Goal: Task Accomplishment & Management: Complete application form

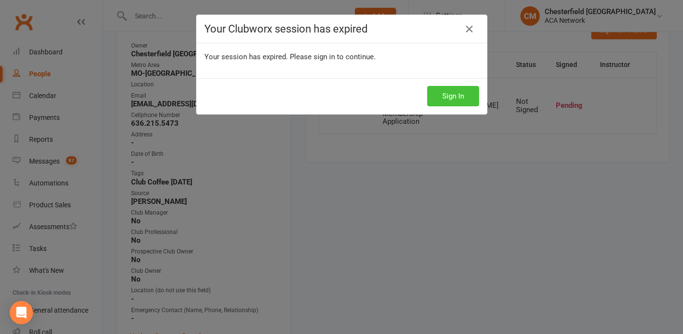
click at [450, 96] on button "Sign In" at bounding box center [453, 96] width 52 height 20
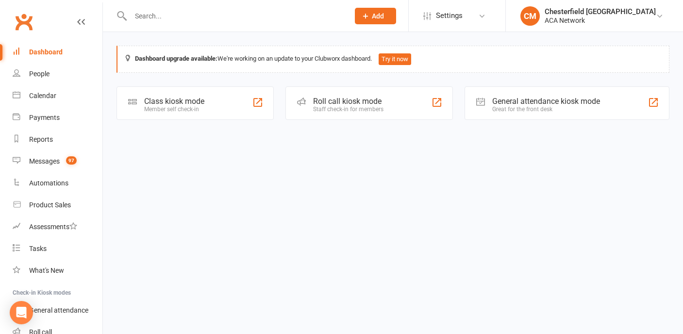
click at [384, 16] on span "Add" at bounding box center [378, 16] width 12 height 8
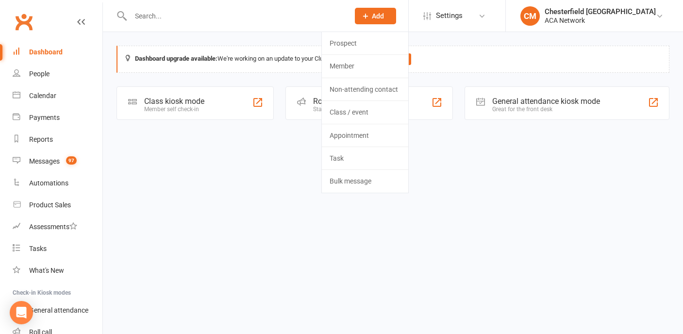
click at [310, 15] on input "text" at bounding box center [235, 16] width 214 height 14
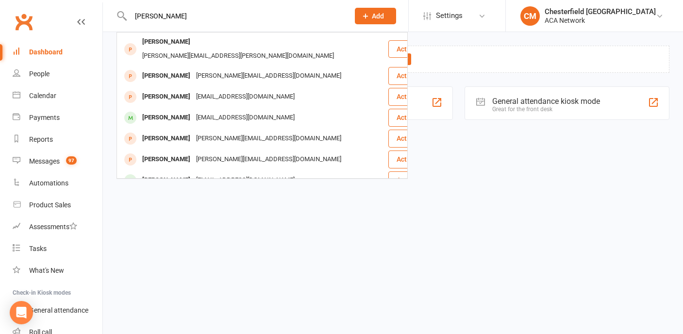
type input "kim boothman"
click at [384, 17] on span "Add" at bounding box center [378, 16] width 12 height 8
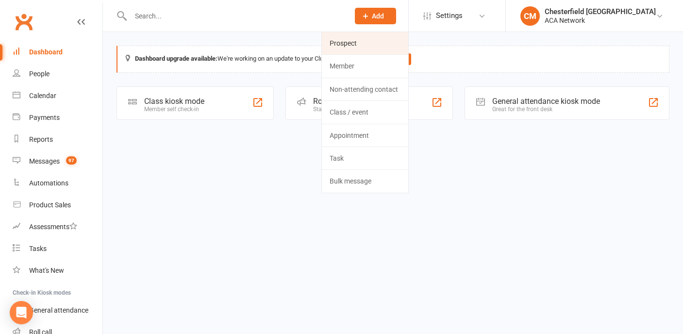
click at [384, 49] on link "Prospect" at bounding box center [365, 43] width 86 height 22
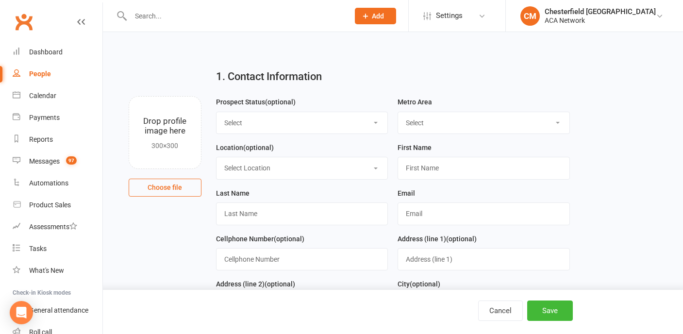
click at [301, 118] on select "Select Lead Guest Interview Not Interested" at bounding box center [301, 122] width 171 height 21
select select "Guest"
click at [437, 121] on select "Select ACA AL-Birmingham AL-Mobile AR-Ft. Smith AR-Little Rock AR-NW Arkansas A…" at bounding box center [483, 122] width 171 height 21
select select "MO-[GEOGRAPHIC_DATA][PERSON_NAME]"
click at [415, 172] on input "text" at bounding box center [483, 168] width 172 height 22
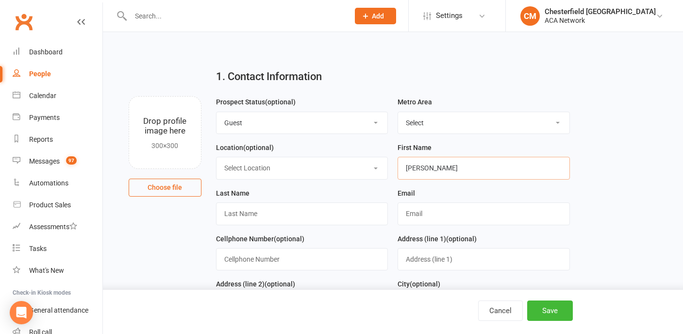
type input "Kim"
type input "Boothman"
type input "kim.boothman@optivusadvisors.com"
click at [288, 255] on input "text" at bounding box center [302, 259] width 172 height 22
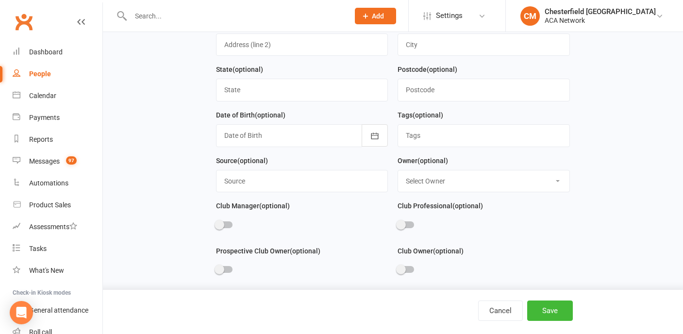
scroll to position [296, 0]
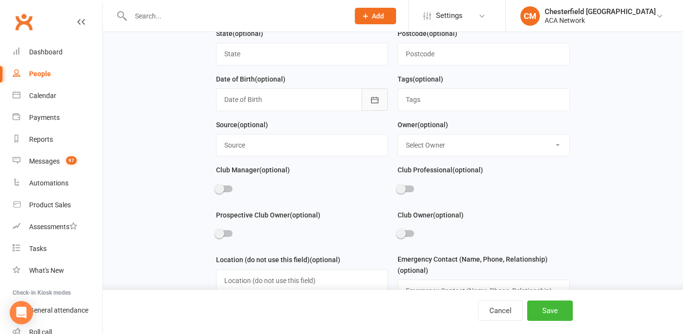
type input "3146838057"
click at [377, 101] on icon "button" at bounding box center [375, 100] width 10 height 10
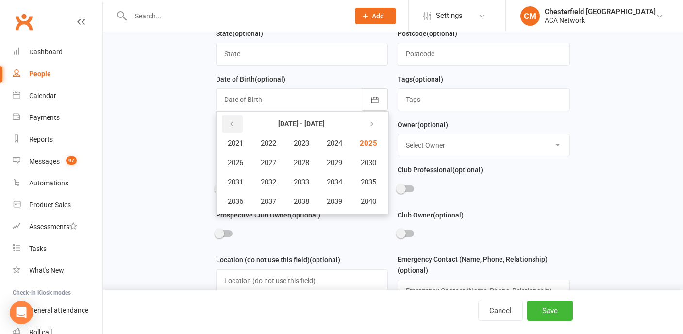
click at [234, 124] on icon "button" at bounding box center [231, 124] width 7 height 8
click at [342, 199] on span "1959" at bounding box center [335, 201] width 16 height 9
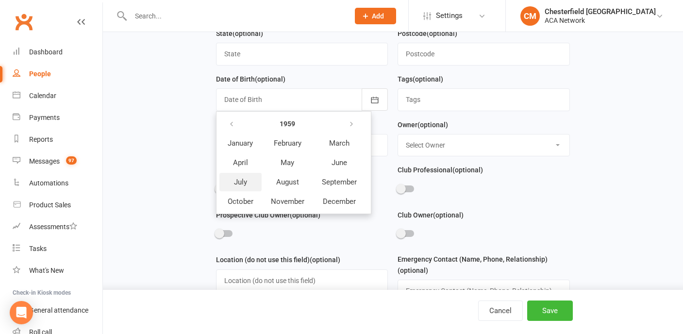
click at [235, 178] on span "July" at bounding box center [240, 182] width 13 height 9
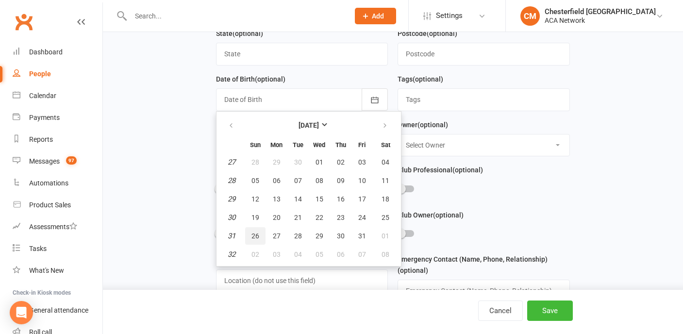
click at [254, 236] on span "26" at bounding box center [255, 236] width 8 height 8
type input "26 Jul 1959"
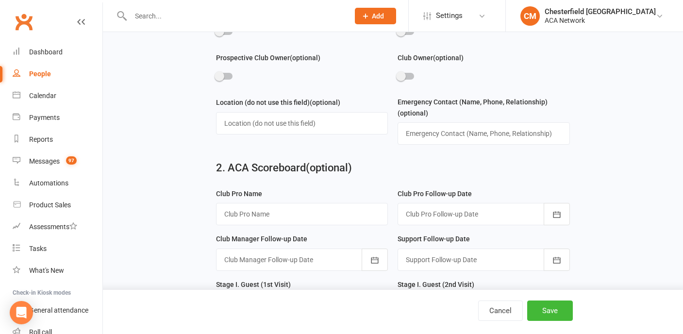
scroll to position [454, 0]
click at [324, 215] on input "text" at bounding box center [302, 213] width 172 height 22
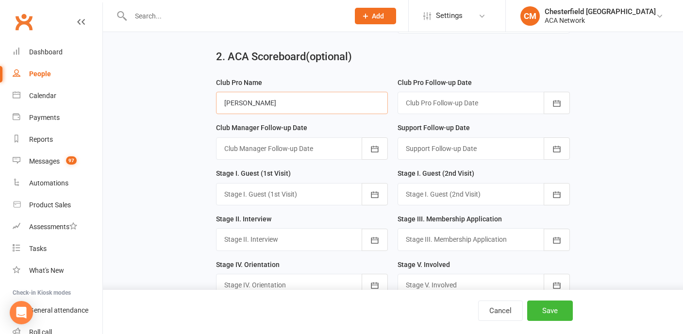
scroll to position [565, 0]
type input "Christine Curran"
click at [372, 195] on icon "button" at bounding box center [375, 194] width 10 height 10
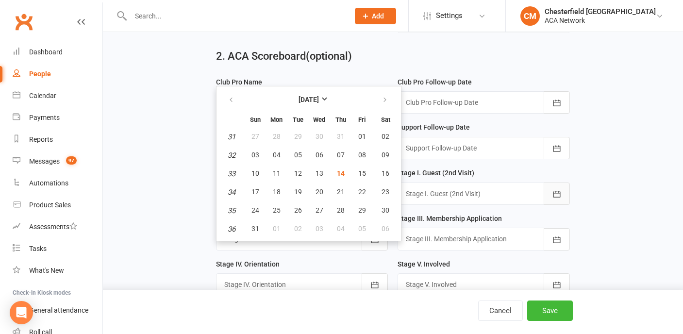
click at [559, 192] on icon "button" at bounding box center [556, 194] width 7 height 6
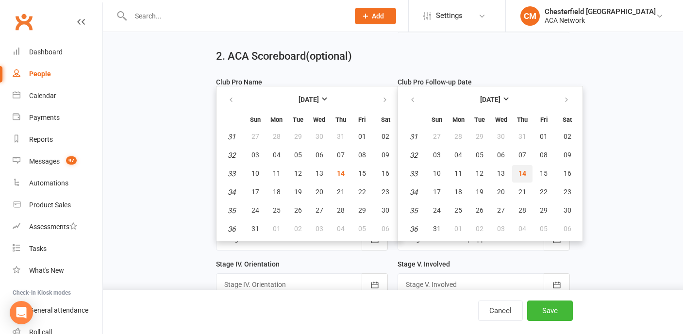
click at [525, 177] on span "14" at bounding box center [522, 173] width 8 height 8
type input "14 Aug 2025"
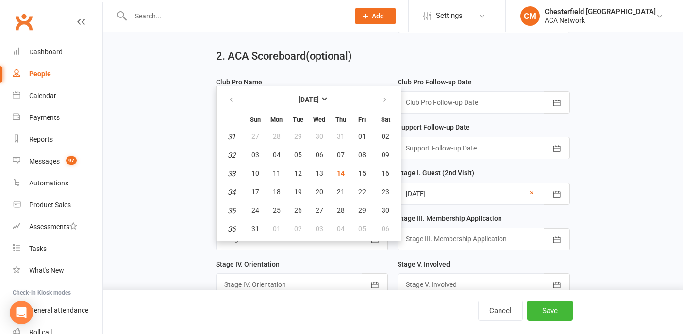
click at [601, 210] on main "1. Contact Information Drop profile image here 300×300 Choose file Prospect Sta…" at bounding box center [392, 314] width 553 height 1636
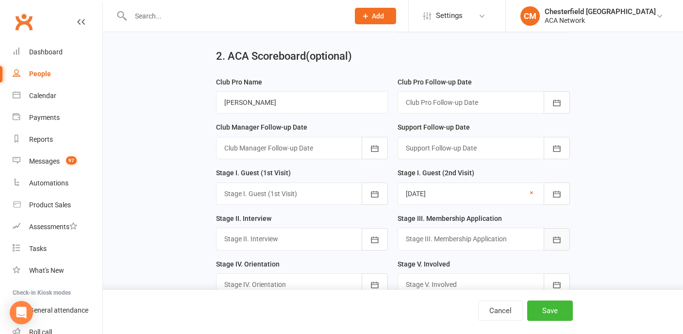
click at [556, 246] on button "button" at bounding box center [556, 239] width 26 height 22
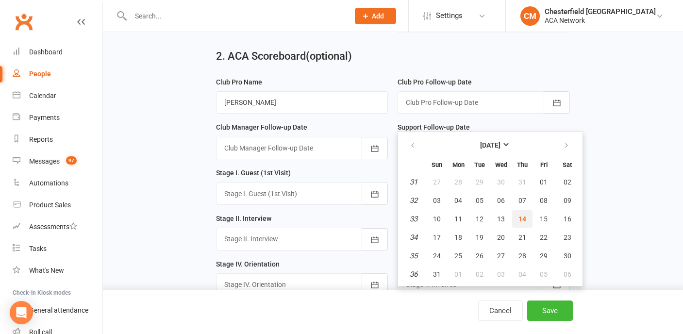
click at [518, 216] on span "14" at bounding box center [522, 219] width 8 height 8
type input "14 Aug 2025"
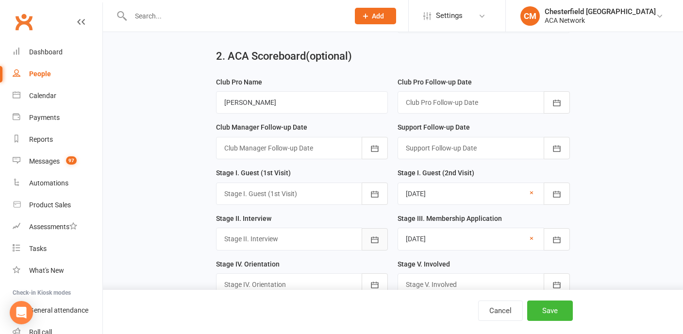
click at [378, 236] on icon "button" at bounding box center [375, 240] width 10 height 10
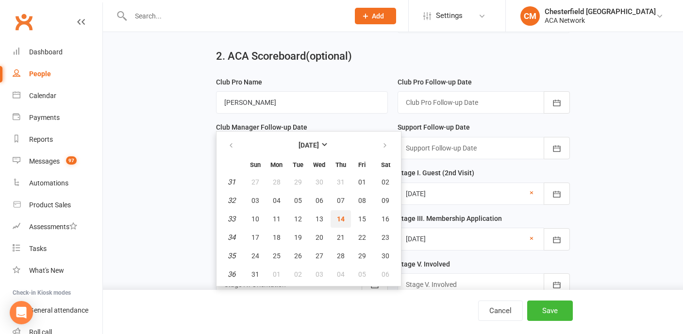
click at [337, 217] on span "14" at bounding box center [341, 219] width 8 height 8
type input "14 Aug 2025"
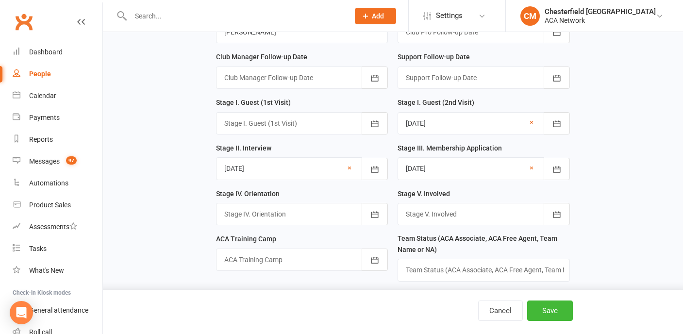
scroll to position [689, 0]
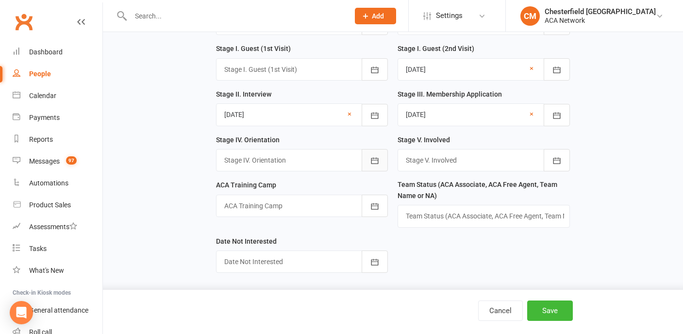
click at [374, 158] on icon "button" at bounding box center [374, 161] width 7 height 6
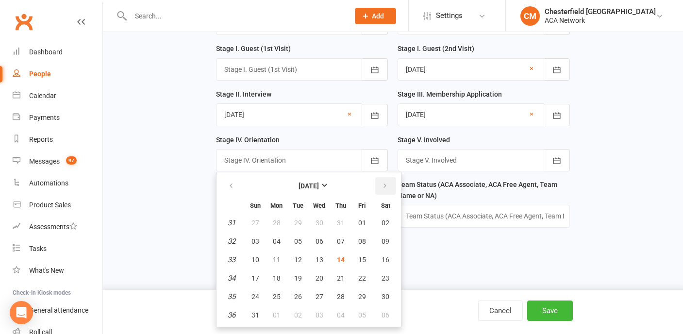
click at [386, 182] on icon "button" at bounding box center [384, 186] width 7 height 8
click at [253, 241] on span "07" at bounding box center [255, 241] width 8 height 8
type input "07 Sep 2025"
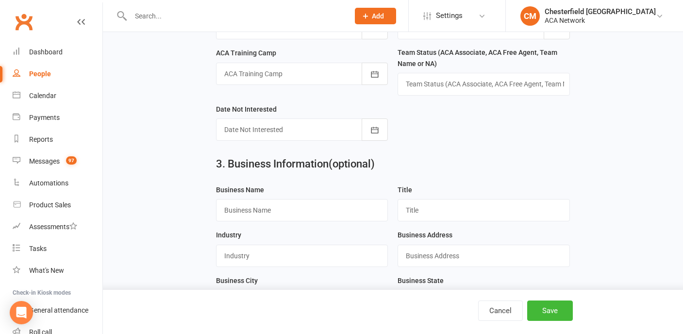
scroll to position [826, 0]
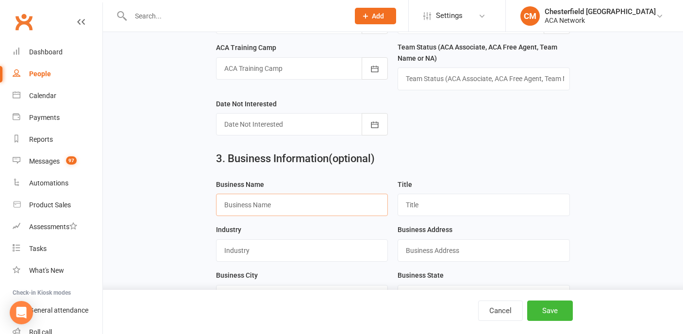
click at [342, 204] on input "text" at bounding box center [302, 205] width 172 height 22
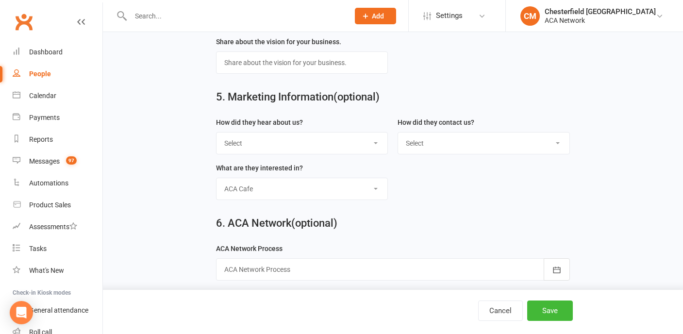
scroll to position [1463, 0]
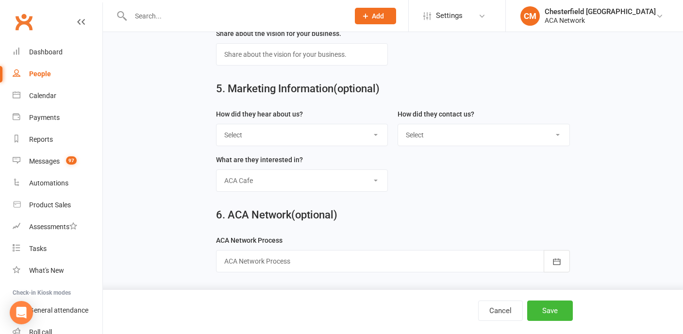
type input "Optivas Advisors"
click at [364, 142] on select "Select Google Through A Friend Poster Magazine Walk by Facebook" at bounding box center [301, 134] width 171 height 21
select select "Through A Friend"
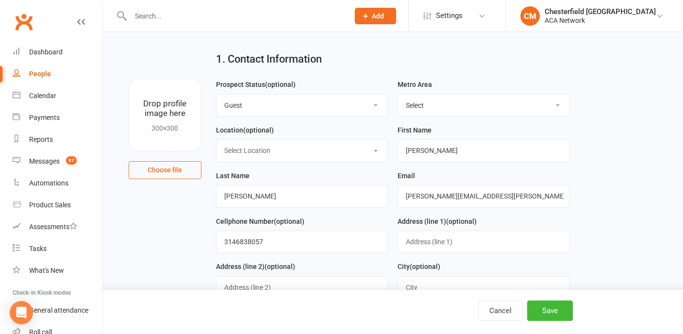
scroll to position [20, 0]
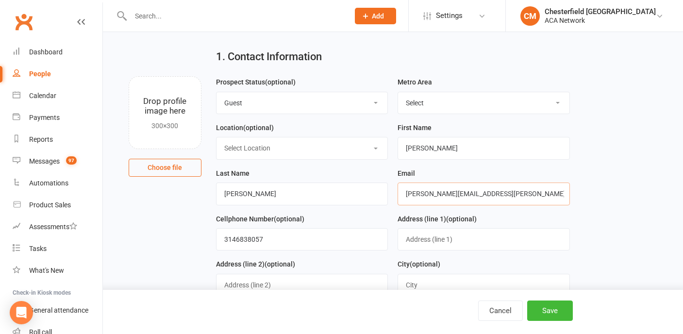
click at [475, 195] on input "kim.boothman@optivusadvisors.com" at bounding box center [483, 193] width 172 height 22
type input "kim.boothman@optivasadvisors.com"
click at [549, 311] on button "Save" at bounding box center [550, 310] width 46 height 20
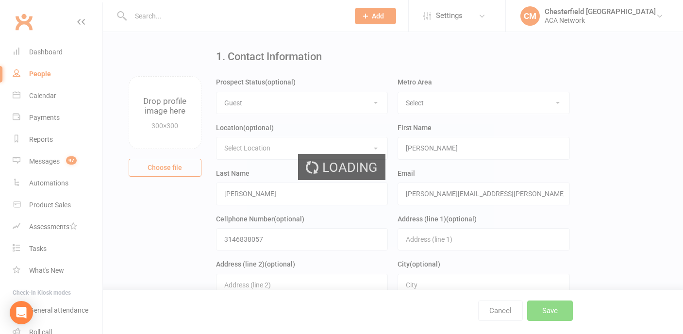
scroll to position [0, 0]
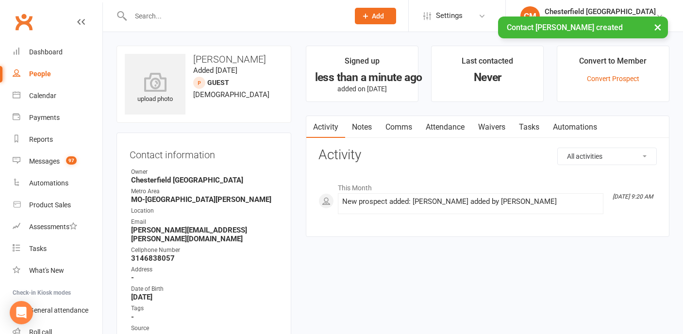
click at [504, 124] on link "Waivers" at bounding box center [491, 127] width 41 height 22
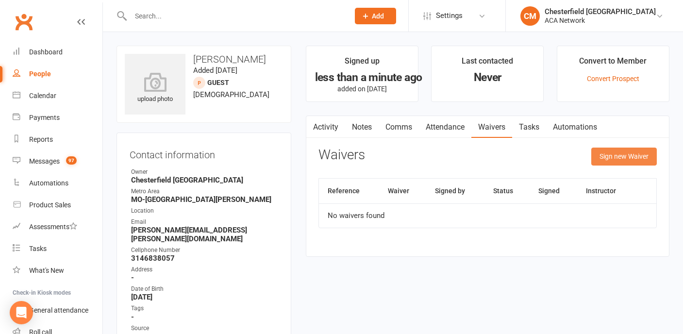
click at [630, 156] on button "Sign new Waiver" at bounding box center [623, 155] width 65 height 17
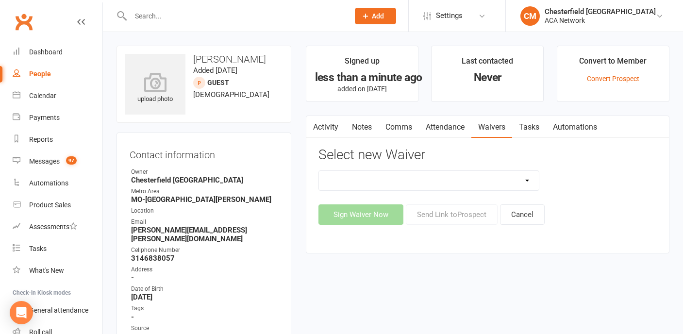
click at [506, 178] on select "ACA Business Club Membership Application ACA Membership Payment Update Form" at bounding box center [429, 180] width 220 height 19
select select "10818"
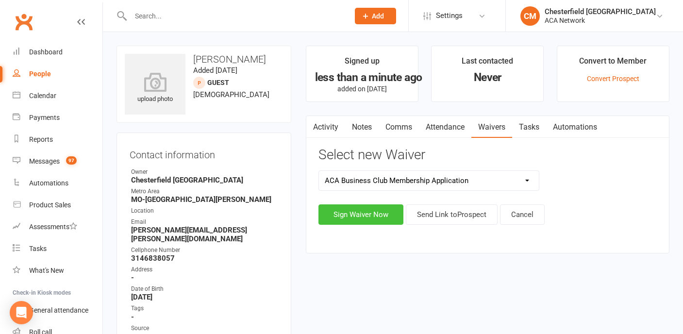
click at [374, 216] on button "Sign Waiver Now" at bounding box center [360, 214] width 85 height 20
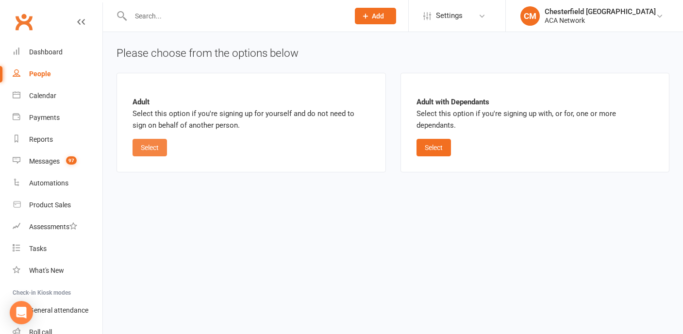
click at [155, 145] on button "Select" at bounding box center [149, 147] width 34 height 17
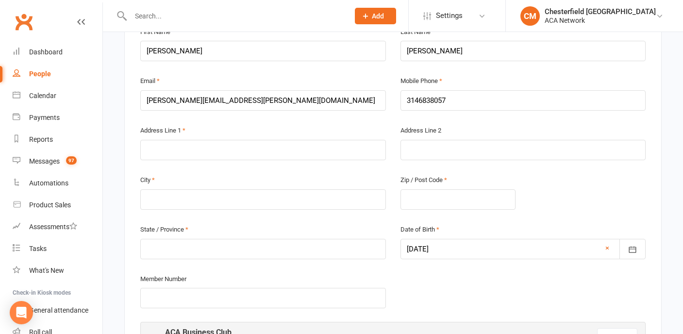
scroll to position [229, 0]
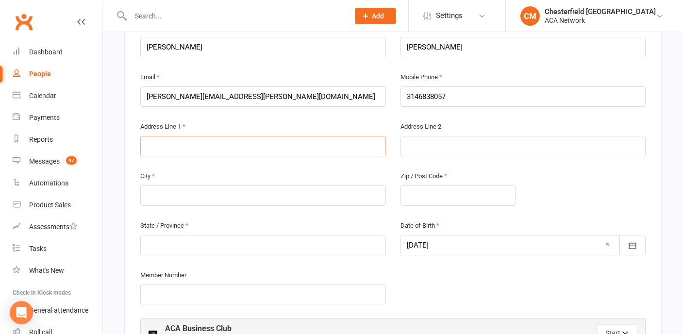
click at [197, 148] on input "text" at bounding box center [262, 146] width 245 height 20
type input "902 Oakmoor Drive"
type input "Fenton"
type input "63026"
type input "MO"
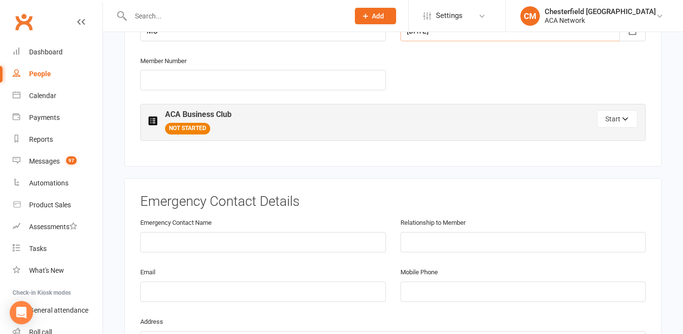
scroll to position [446, 0]
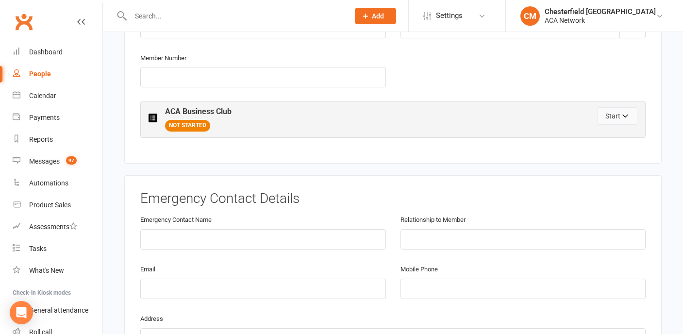
click at [610, 115] on button "Start" at bounding box center [617, 115] width 40 height 17
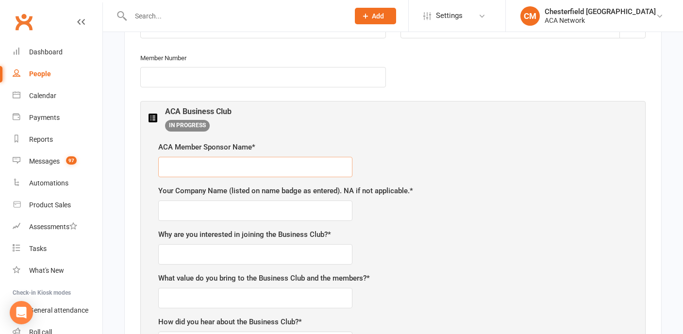
click at [339, 160] on input "text" at bounding box center [255, 167] width 194 height 20
type input "Rhonda Travers"
click at [313, 213] on input "text" at bounding box center [255, 210] width 194 height 20
type input "Optivas Advisors"
type input "Networking with other business owners"
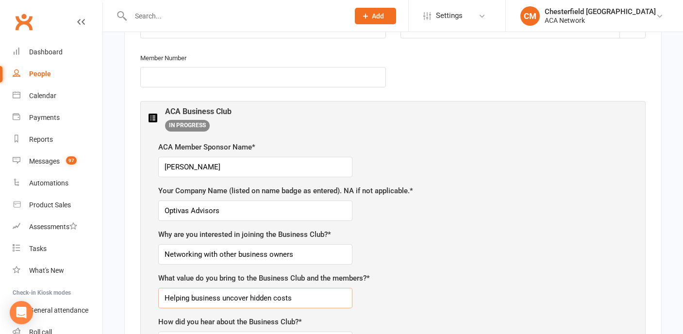
type input "Helping business uncover hidden costs"
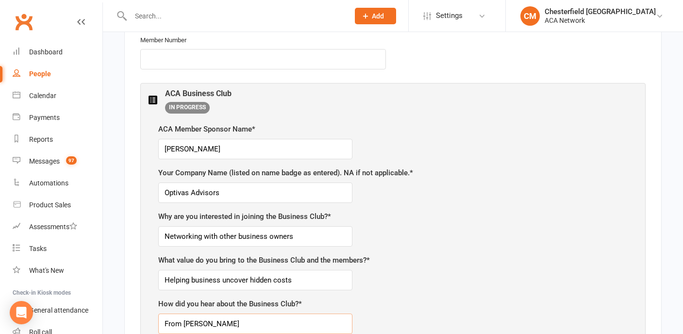
type input "From Rhonda"
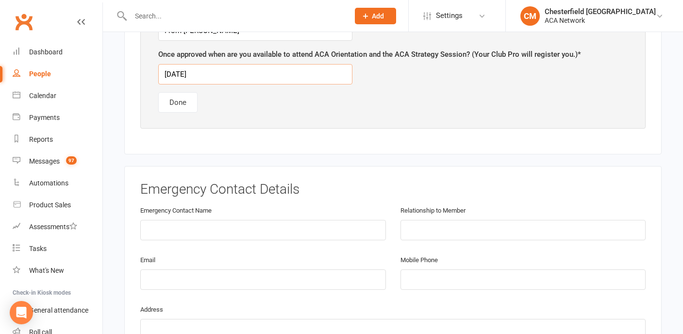
scroll to position [737, 0]
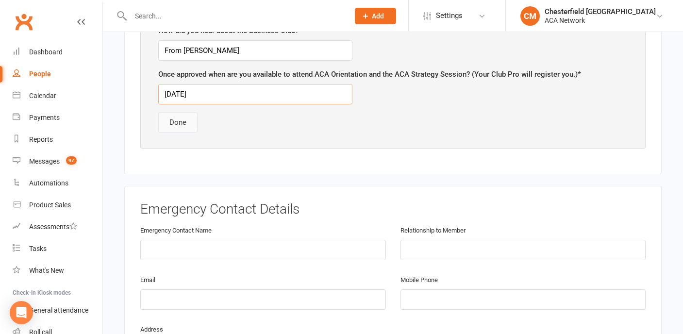
type input "September 8, 2025"
click at [180, 121] on button "Done" at bounding box center [177, 122] width 39 height 20
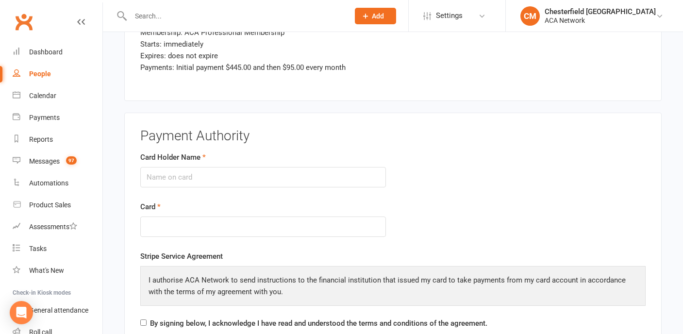
scroll to position [1286, 0]
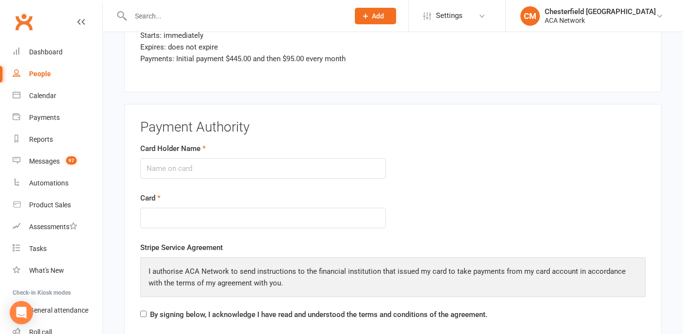
click at [247, 156] on div "Card Holder Name" at bounding box center [262, 161] width 245 height 36
click at [246, 167] on input "Card Holder Name" at bounding box center [262, 168] width 245 height 20
type input "Kim Boothman"
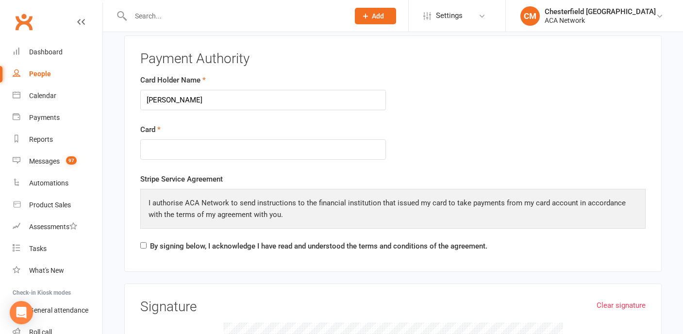
scroll to position [1403, 0]
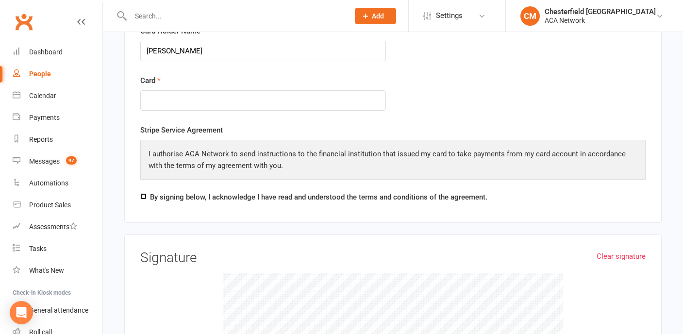
click at [142, 195] on input "By signing below, I acknowledge I have read and understood the terms and condit…" at bounding box center [143, 196] width 6 height 6
checkbox input "true"
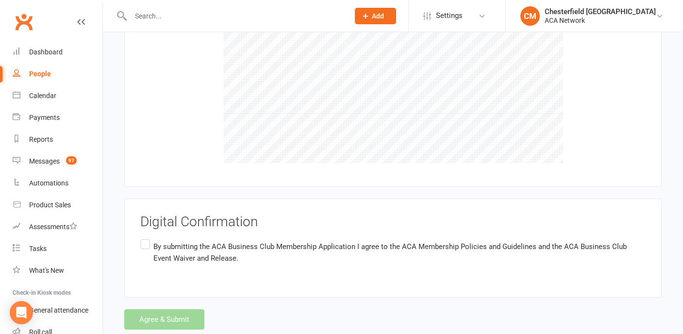
scroll to position [1679, 0]
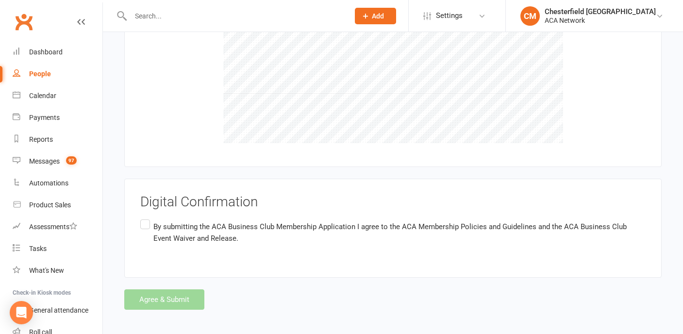
click at [143, 222] on label "By submitting the ACA Business Club Membership Application I agree to the ACA M…" at bounding box center [392, 232] width 505 height 31
click at [143, 217] on input "By submitting the ACA Business Club Membership Application I agree to the ACA M…" at bounding box center [143, 217] width 6 height 0
click at [158, 300] on button "Agree & Submit" at bounding box center [164, 299] width 80 height 20
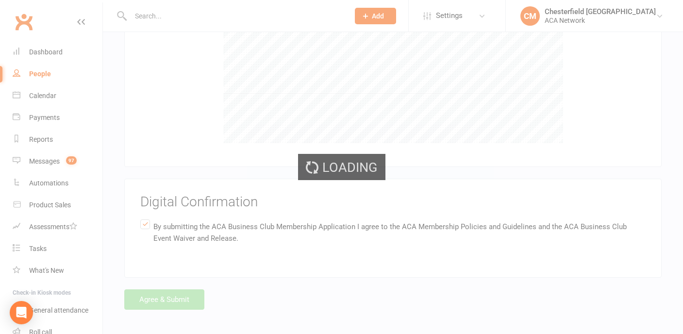
scroll to position [0, 0]
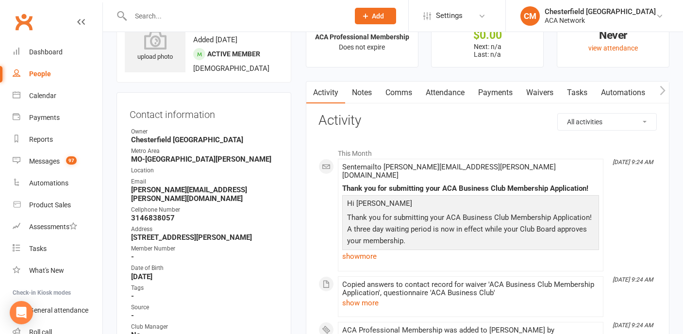
scroll to position [46, 0]
